Goal: Transaction & Acquisition: Purchase product/service

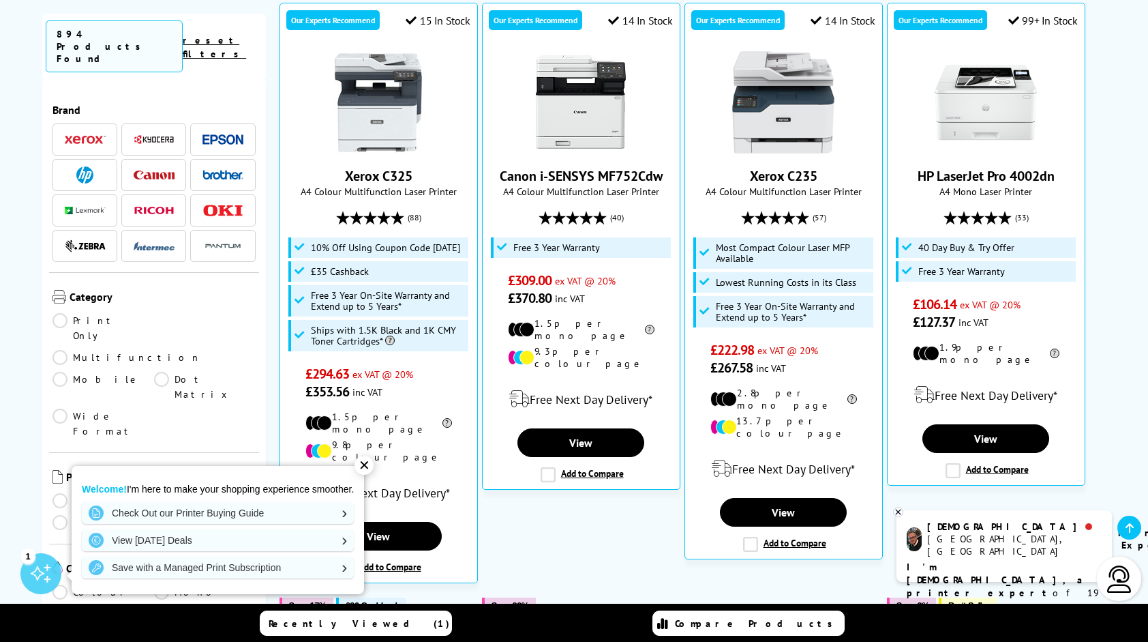
scroll to position [409, 0]
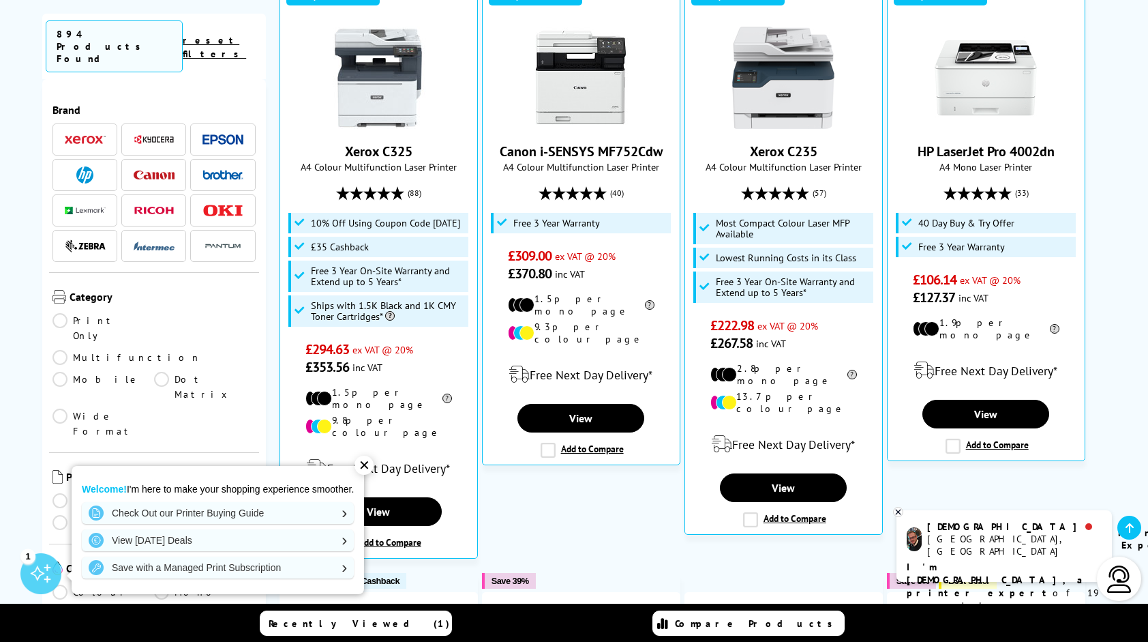
click at [62, 313] on link "Print Only" at bounding box center [104, 328] width 102 height 30
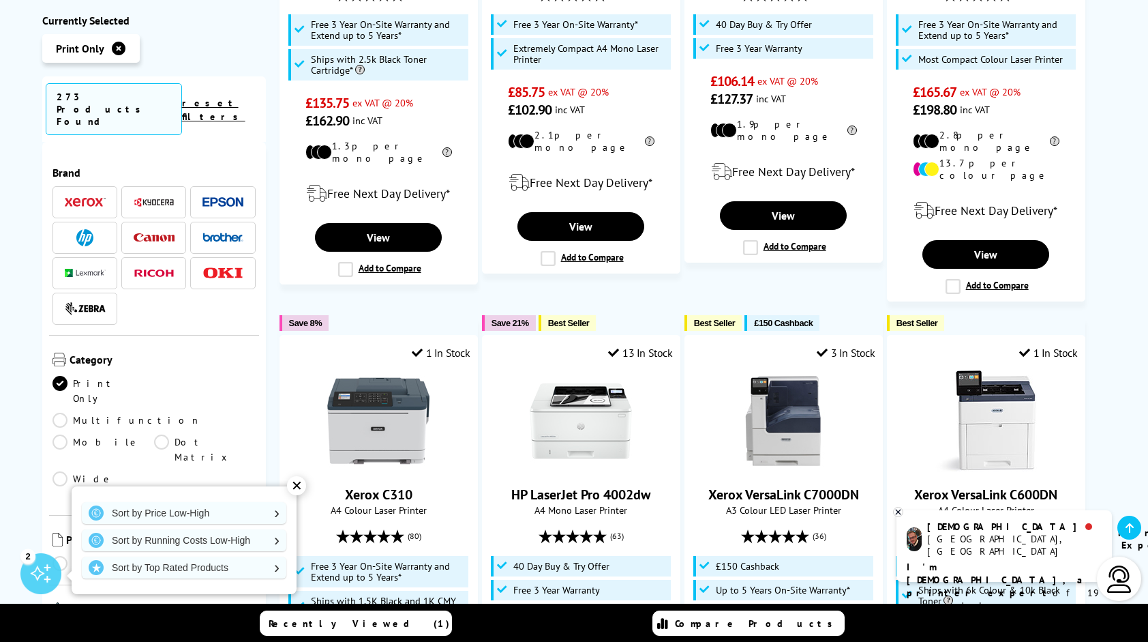
scroll to position [682, 0]
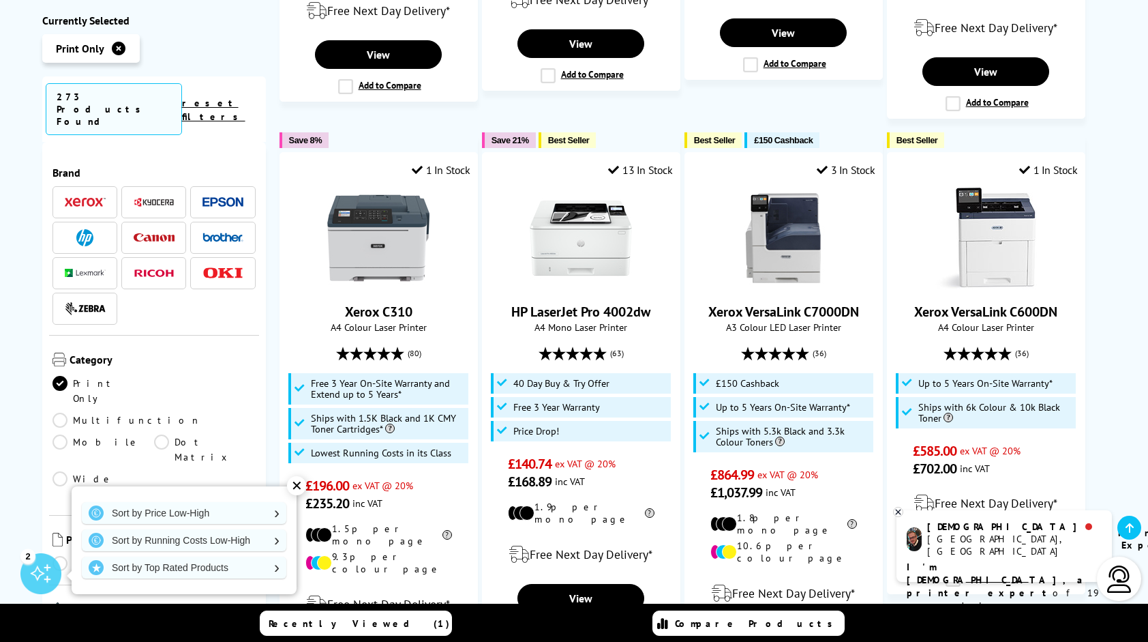
click at [295, 491] on div "✕" at bounding box center [296, 485] width 19 height 19
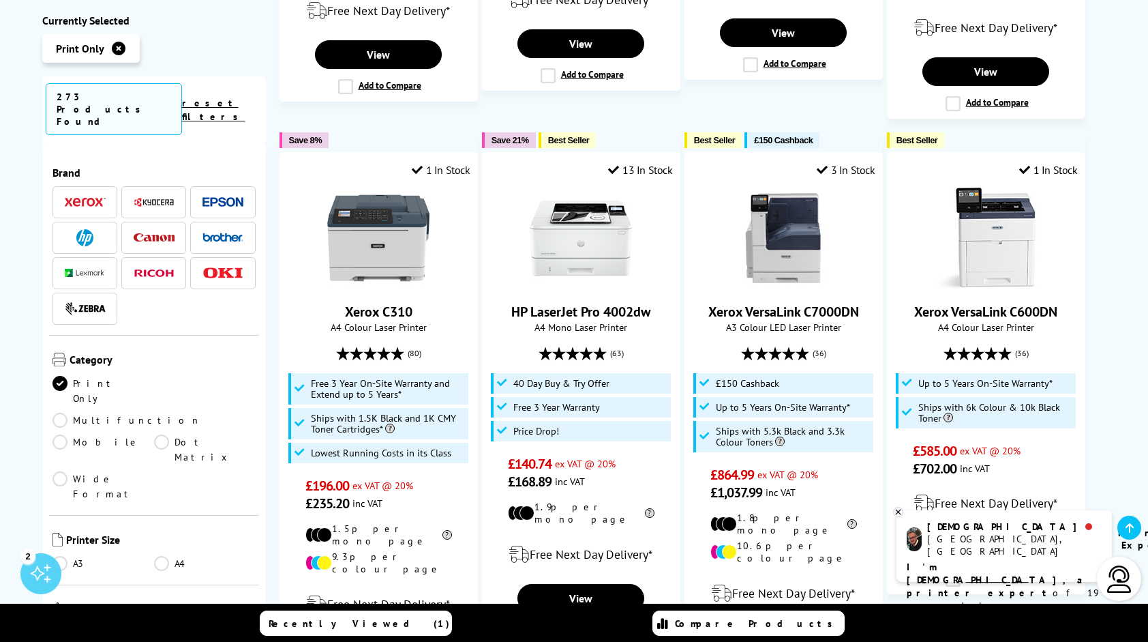
scroll to position [205, 0]
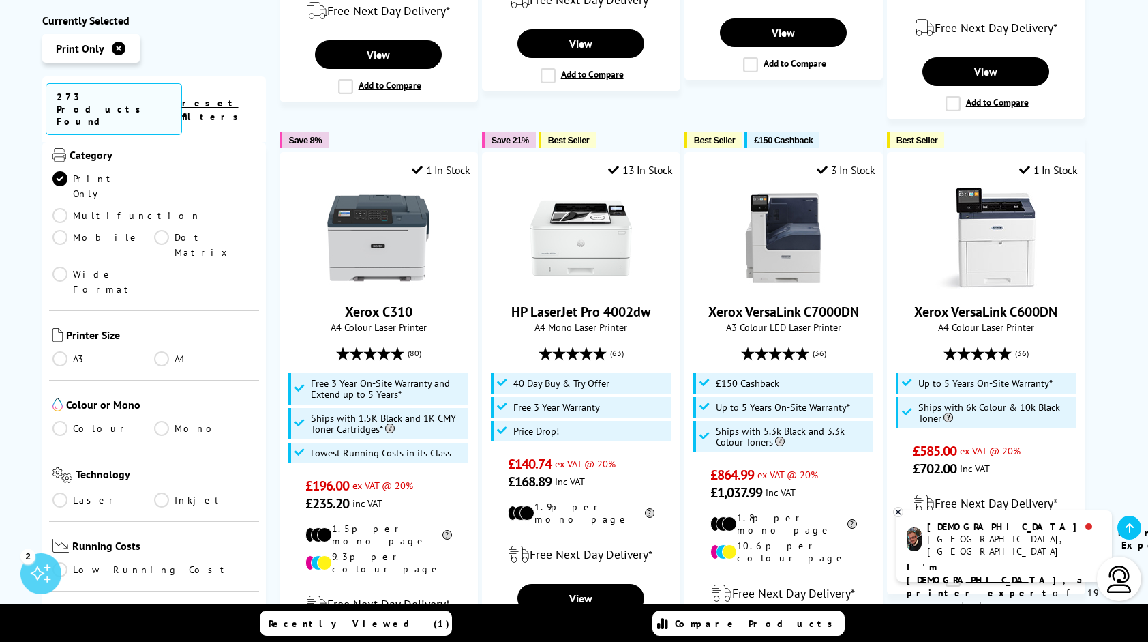
click at [164, 351] on link "A4" at bounding box center [205, 358] width 102 height 15
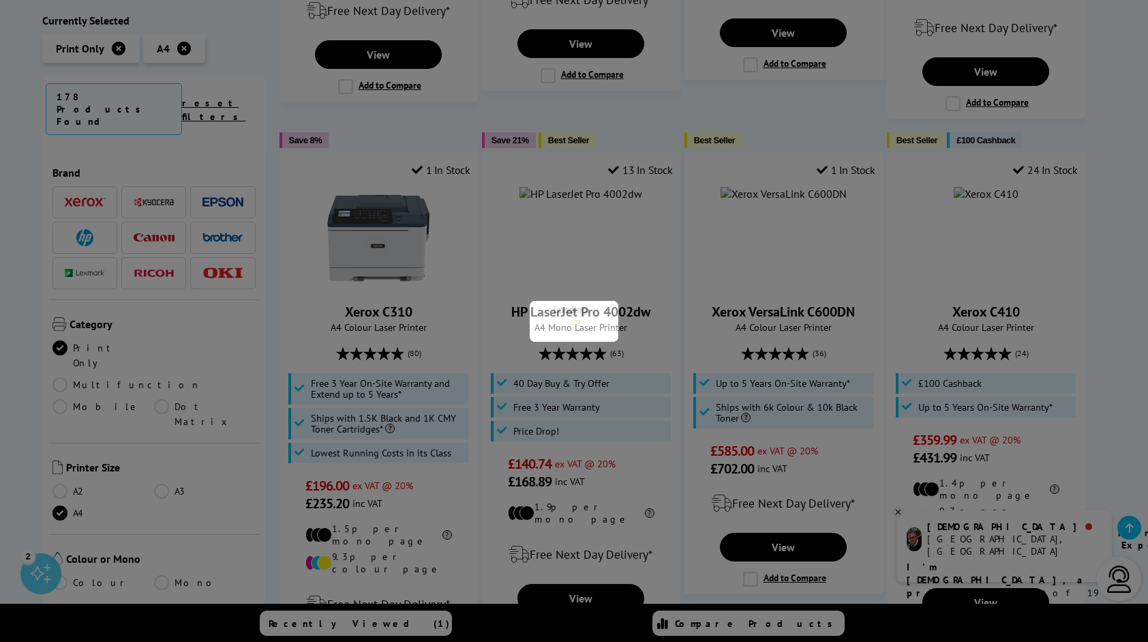
scroll to position [205, 0]
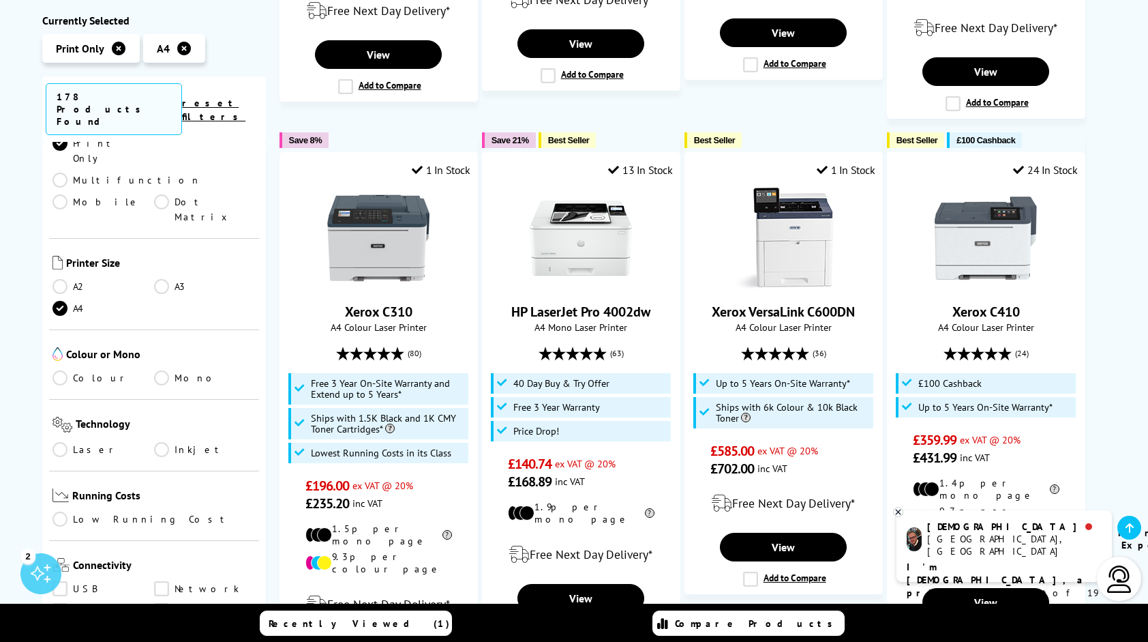
click at [61, 370] on link "Colour" at bounding box center [104, 377] width 102 height 15
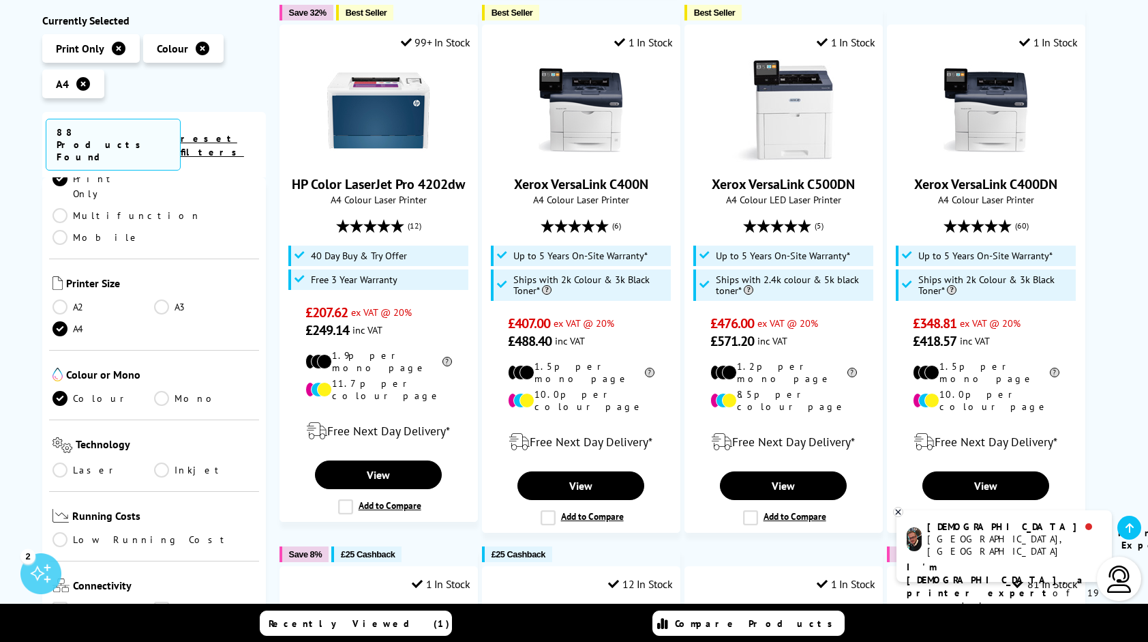
scroll to position [886, 0]
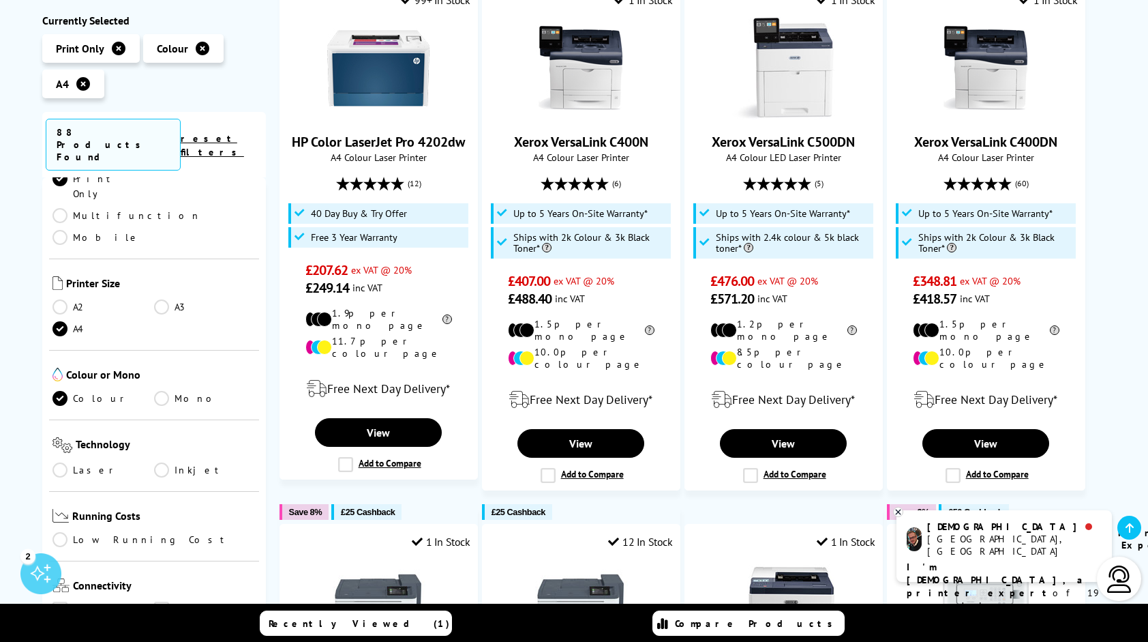
click at [61, 462] on link "Laser" at bounding box center [104, 469] width 102 height 15
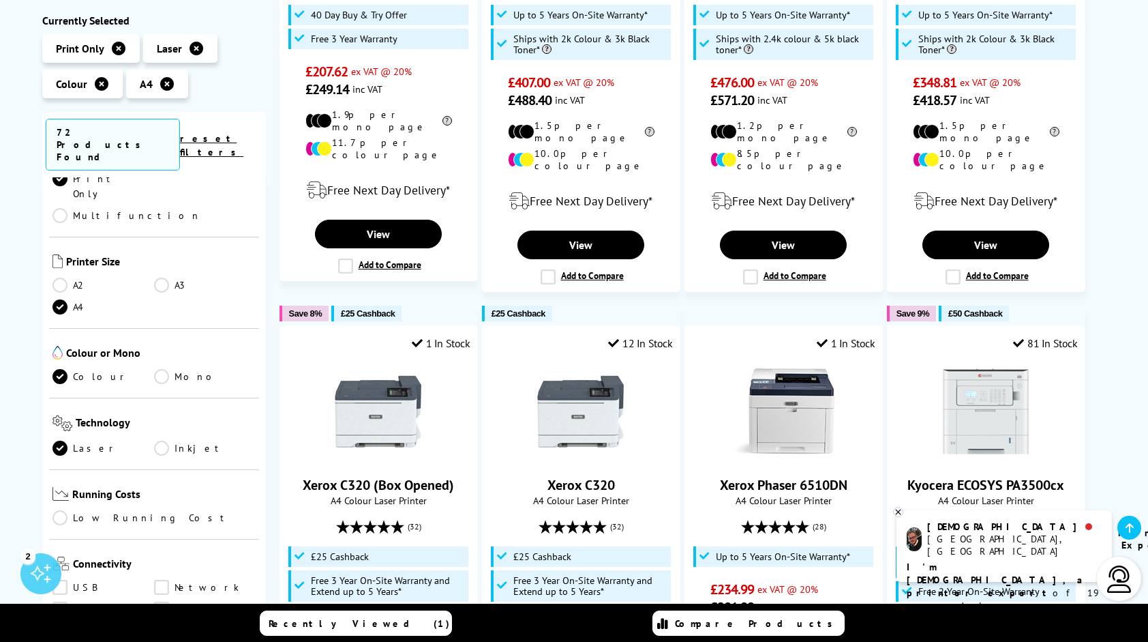
scroll to position [1091, 0]
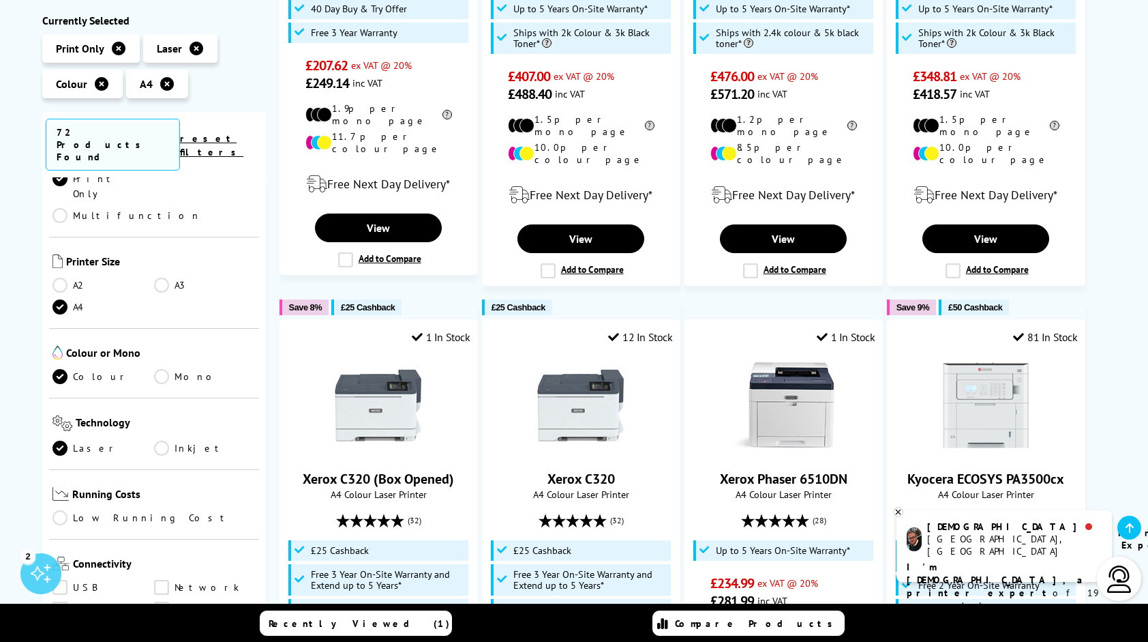
click at [61, 511] on link "Low Running Cost" at bounding box center [154, 518] width 203 height 15
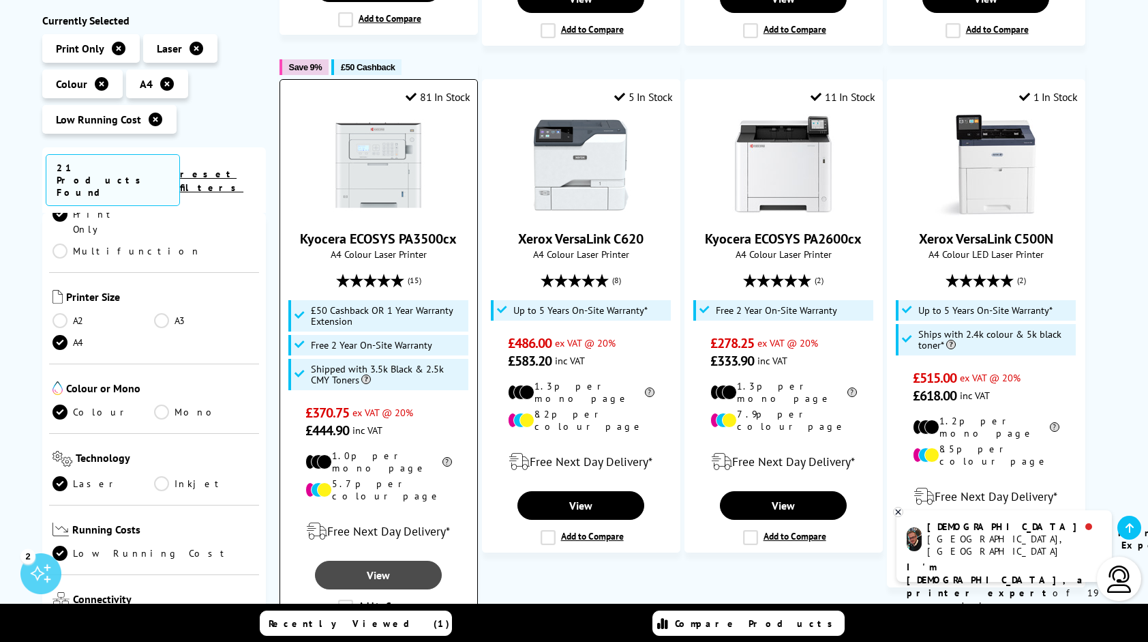
scroll to position [750, 0]
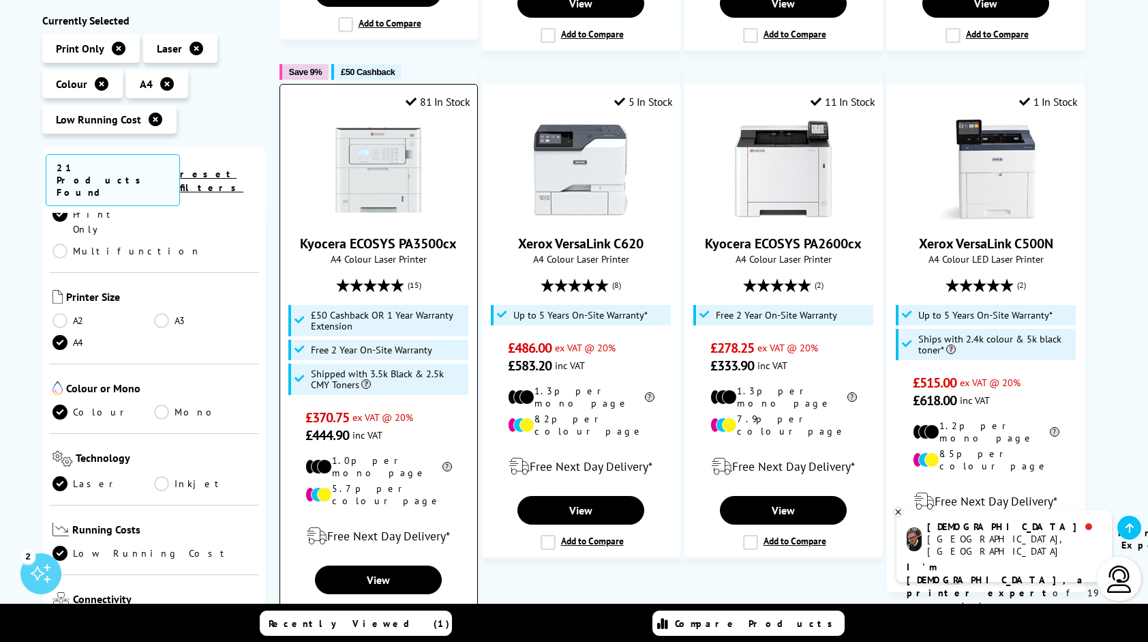
click at [393, 165] on img at bounding box center [378, 170] width 102 height 102
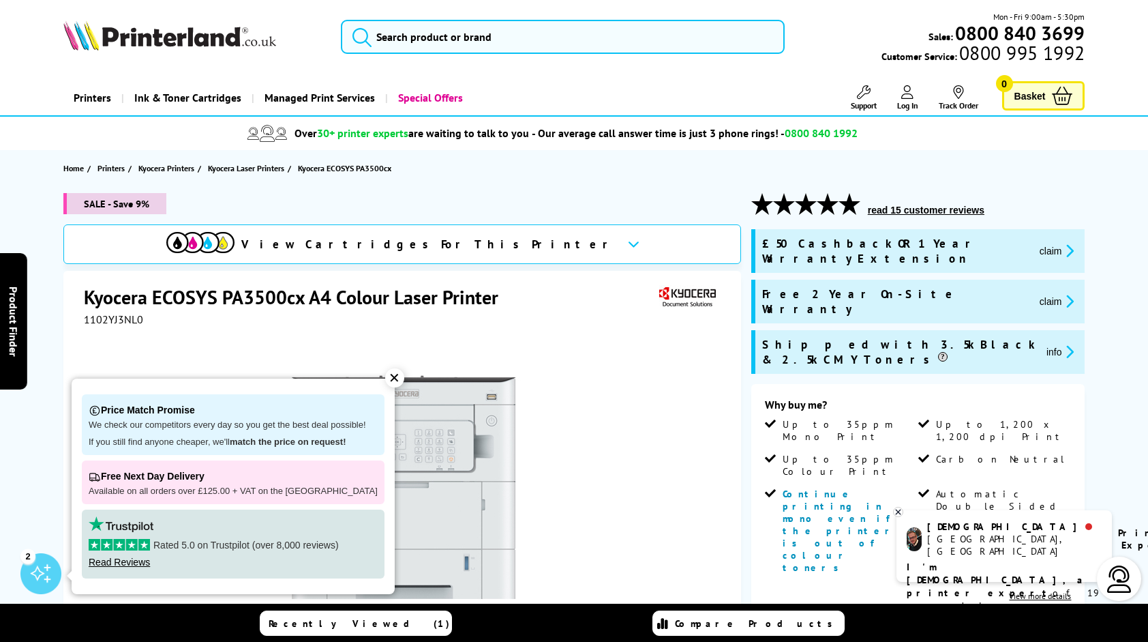
click at [385, 379] on div "✕" at bounding box center [394, 377] width 19 height 19
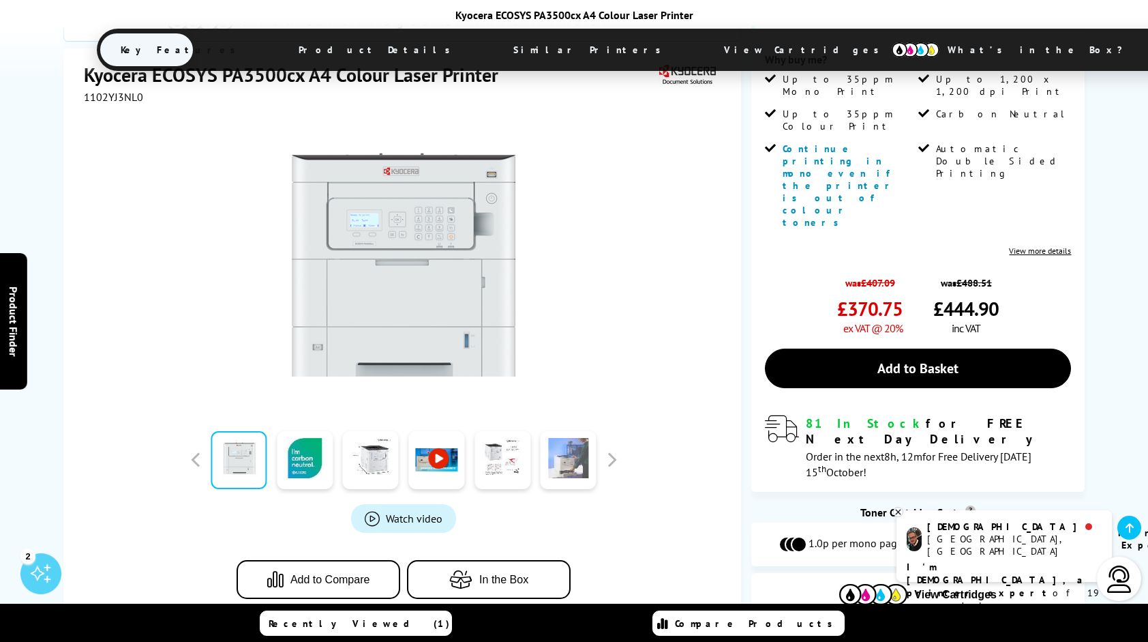
scroll to position [409, 0]
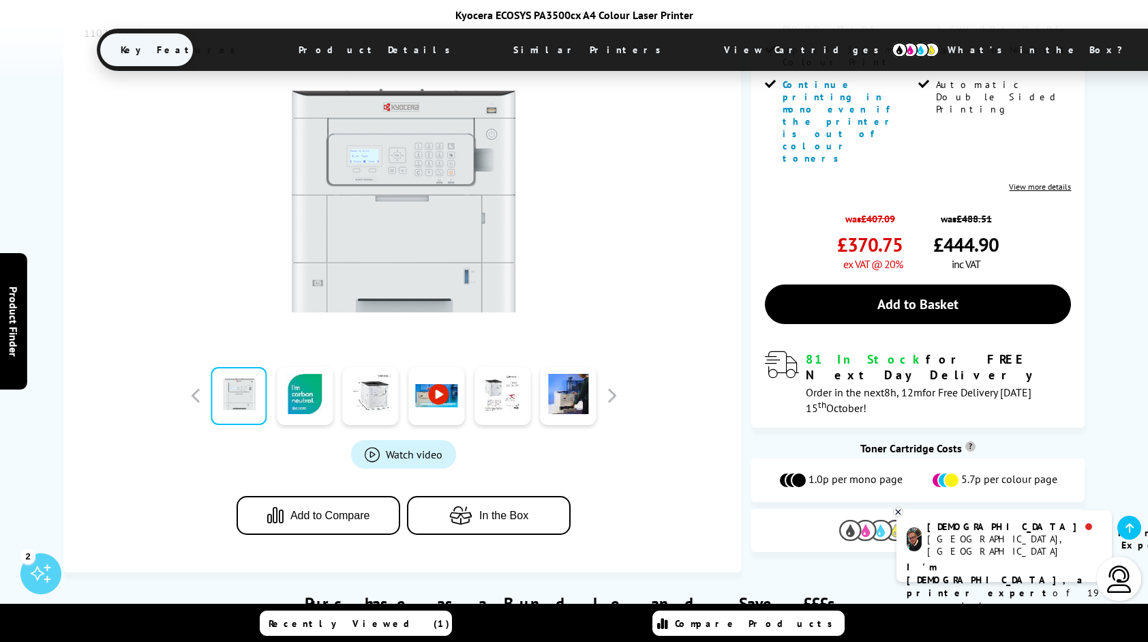
click at [931, 524] on span "View Cartridges" at bounding box center [955, 530] width 83 height 12
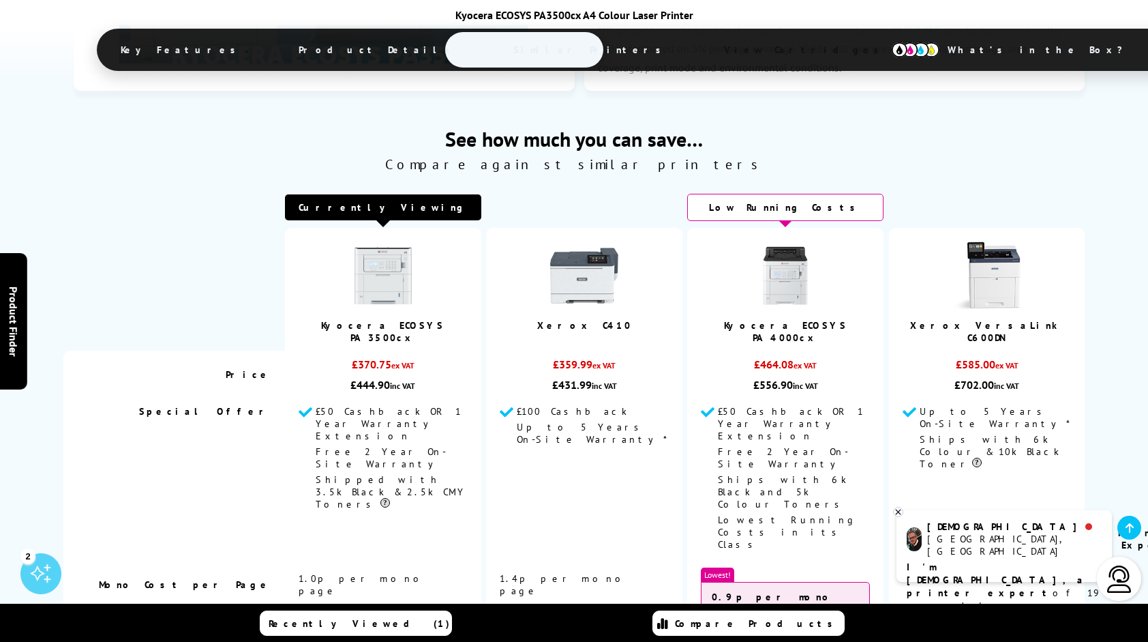
scroll to position [3813, 0]
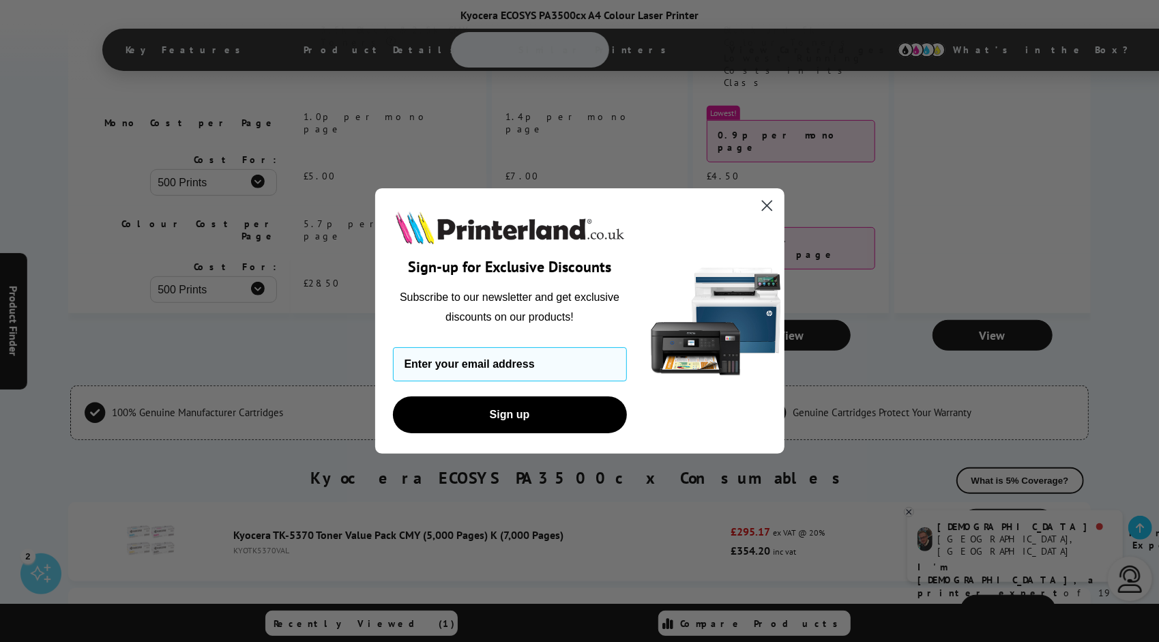
click at [769, 196] on circle "Close dialog" at bounding box center [766, 205] width 23 height 23
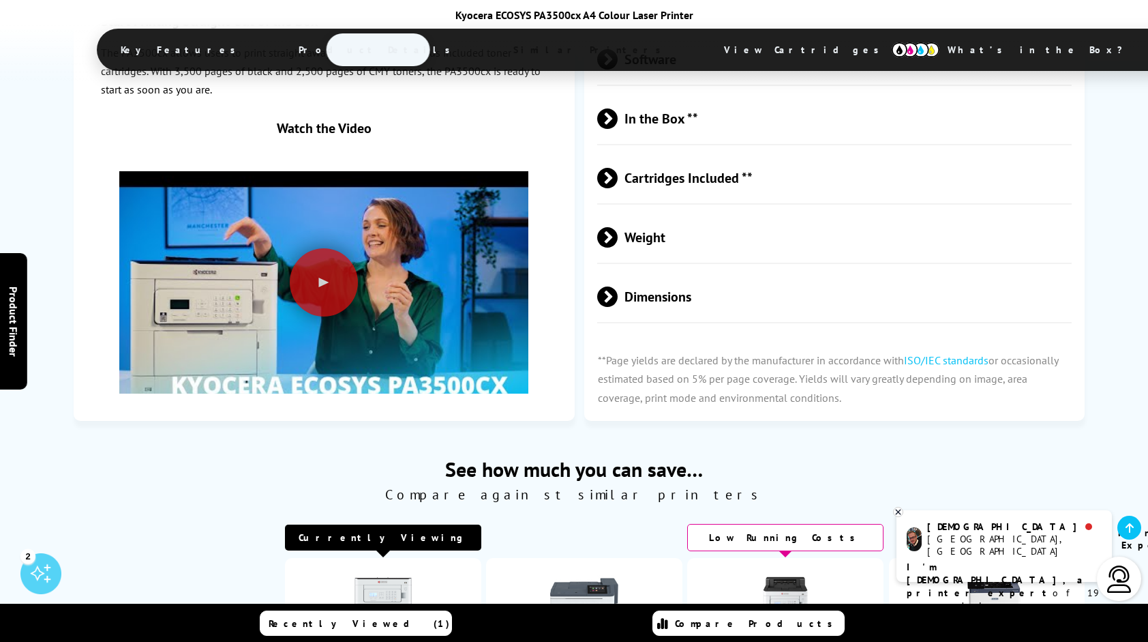
scroll to position [2927, 0]
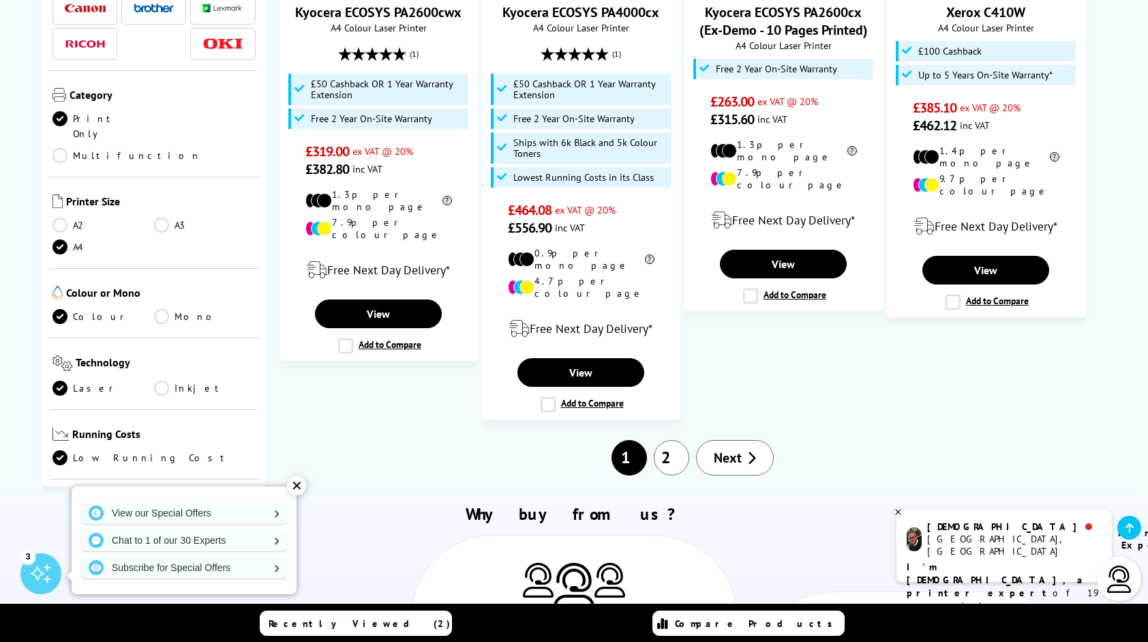
scroll to position [1637, 0]
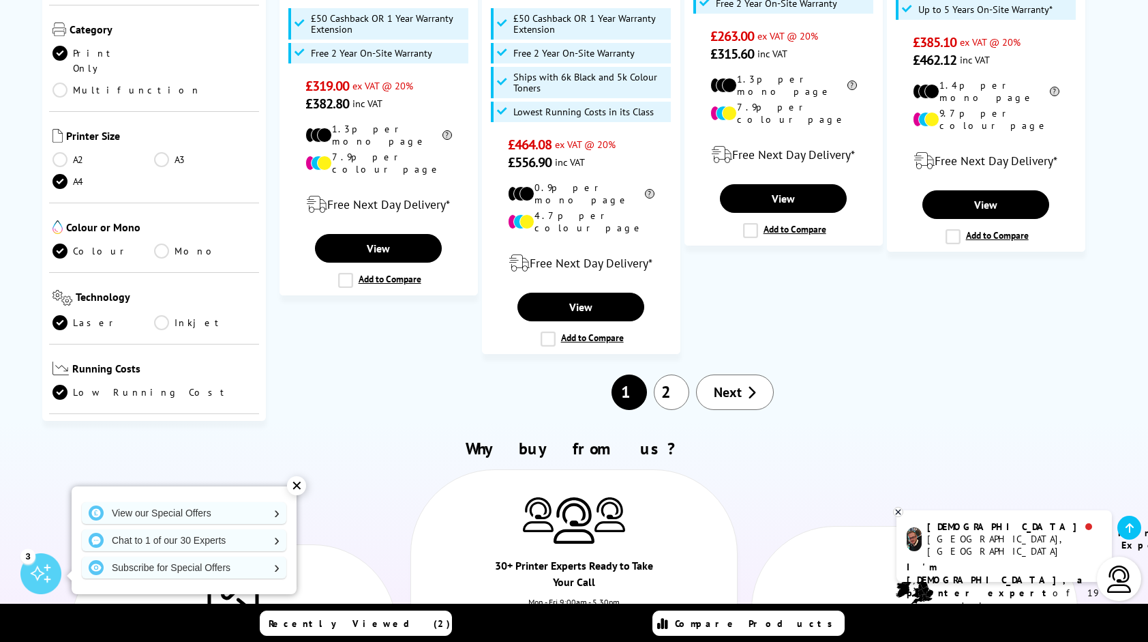
click at [666, 374] on link "2" at bounding box center [671, 391] width 35 height 35
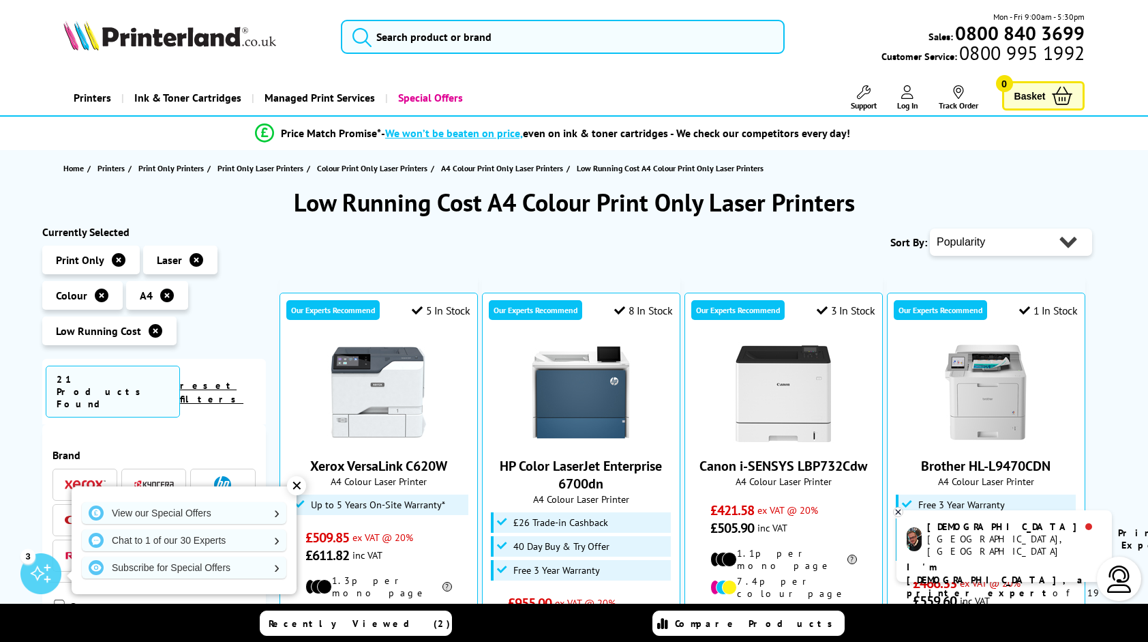
click at [961, 245] on select "Popularity Rating Price - Low to High Price - High to Low Running Costs - Low t…" at bounding box center [1011, 241] width 162 height 27
select select "Price Ascending"
click at [930, 228] on select "Popularity Rating Price - Low to High Price - High to Low Running Costs - Low t…" at bounding box center [1011, 241] width 162 height 27
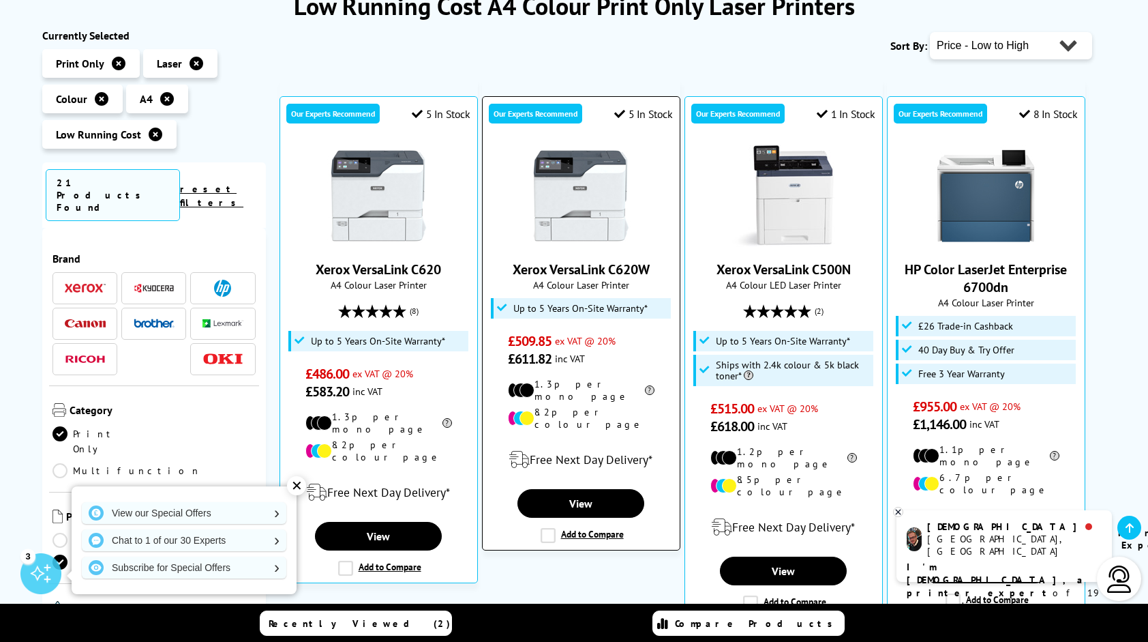
scroll to position [205, 0]
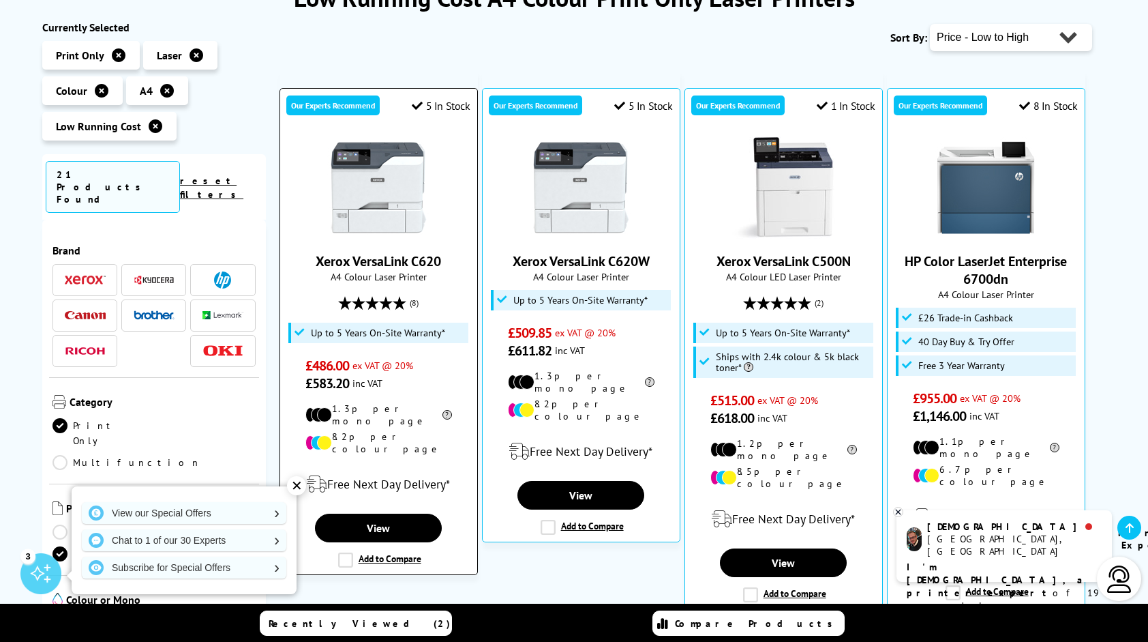
click at [390, 204] on img at bounding box center [378, 187] width 102 height 102
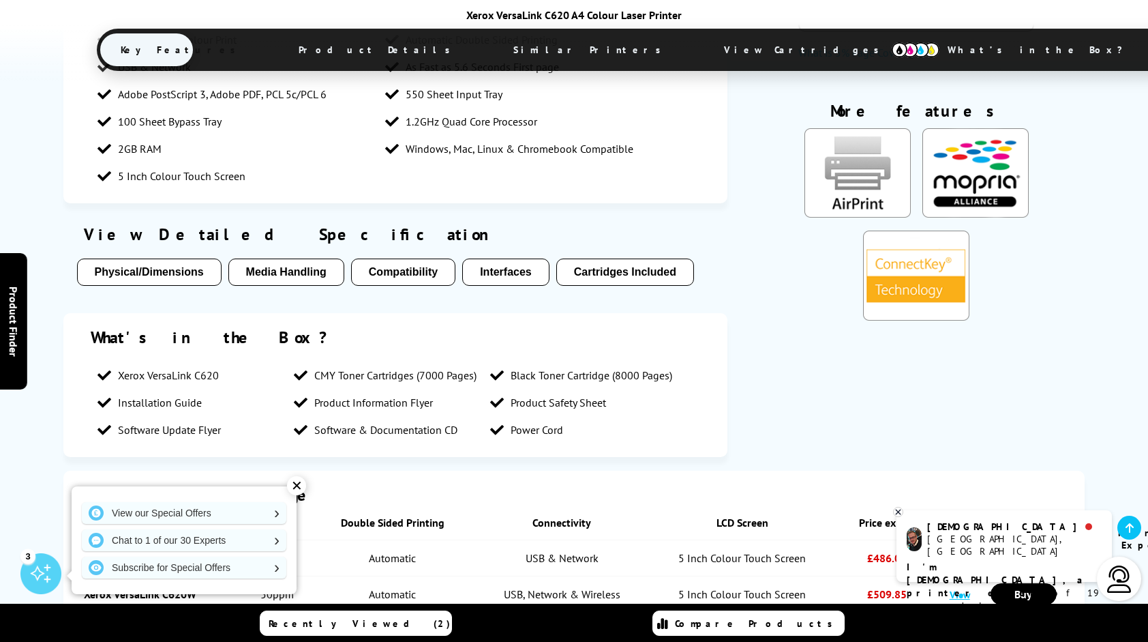
scroll to position [2318, 0]
